Goal: Register for event/course

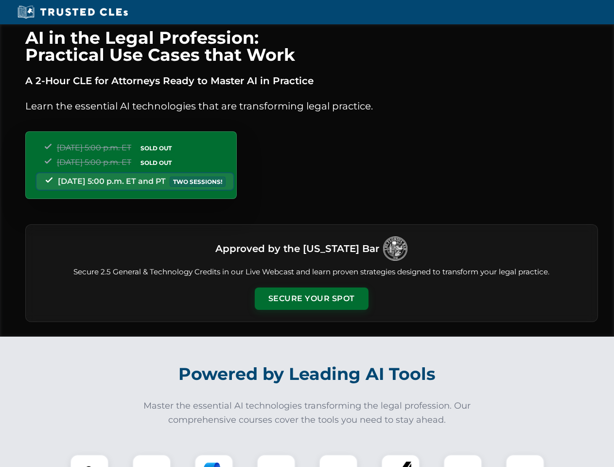
click at [311, 299] on button "Secure Your Spot" at bounding box center [312, 298] width 114 height 22
click at [89, 461] on img at bounding box center [89, 474] width 28 height 28
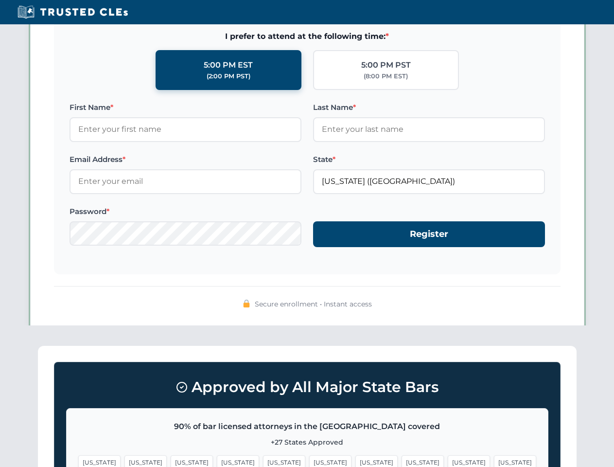
click at [355, 461] on span "[US_STATE]" at bounding box center [376, 462] width 42 height 14
click at [448, 461] on span "[US_STATE]" at bounding box center [469, 462] width 42 height 14
